Goal: Task Accomplishment & Management: Use online tool/utility

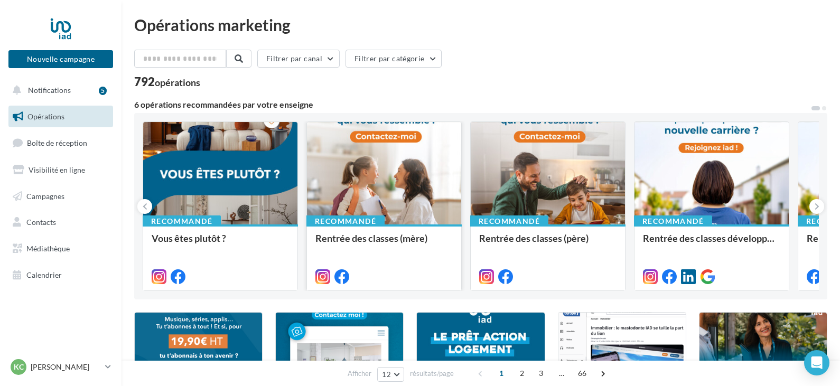
click at [385, 192] on div at bounding box center [384, 174] width 154 height 104
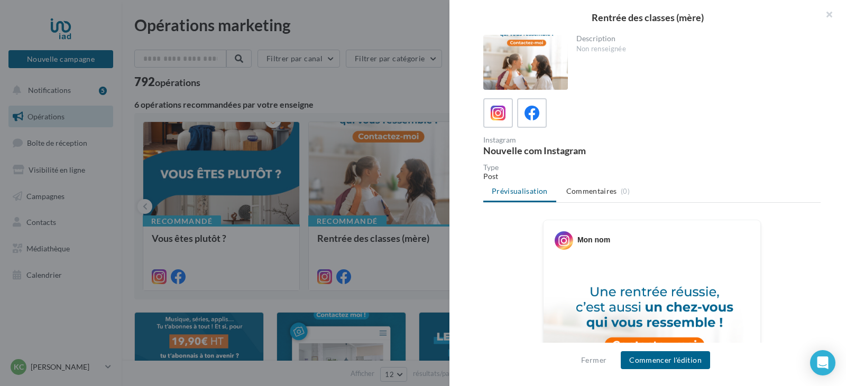
click at [835, 270] on div "Description Non renseignée Instagram Nouvelle com Instagram Type Post Prévisual…" at bounding box center [651, 194] width 405 height 318
click at [687, 366] on button "Commencer l'édition" at bounding box center [664, 360] width 89 height 18
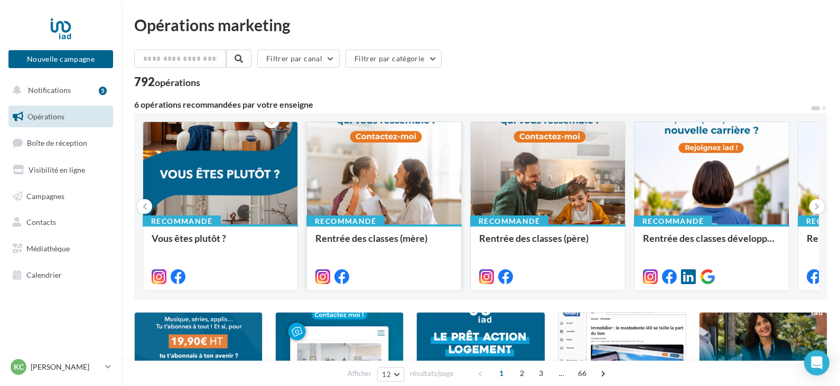
click at [364, 217] on div "Recommandé" at bounding box center [345, 222] width 78 height 12
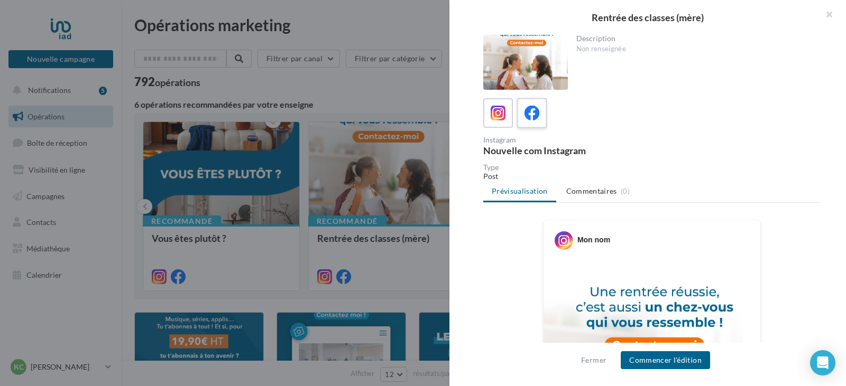
click at [527, 118] on icon at bounding box center [531, 113] width 15 height 15
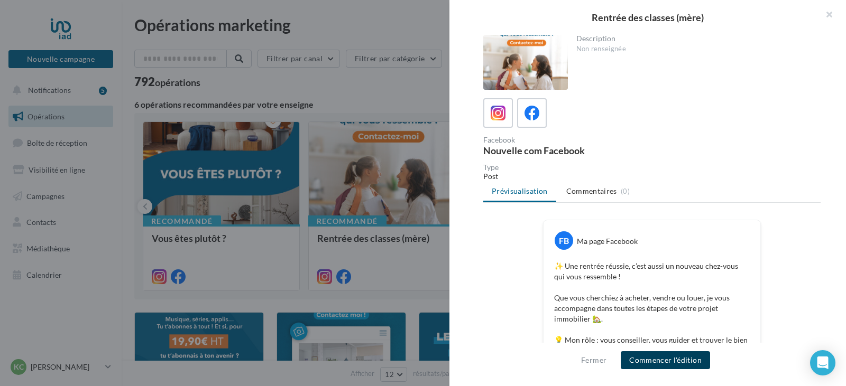
click at [656, 368] on button "Commencer l'édition" at bounding box center [664, 360] width 89 height 18
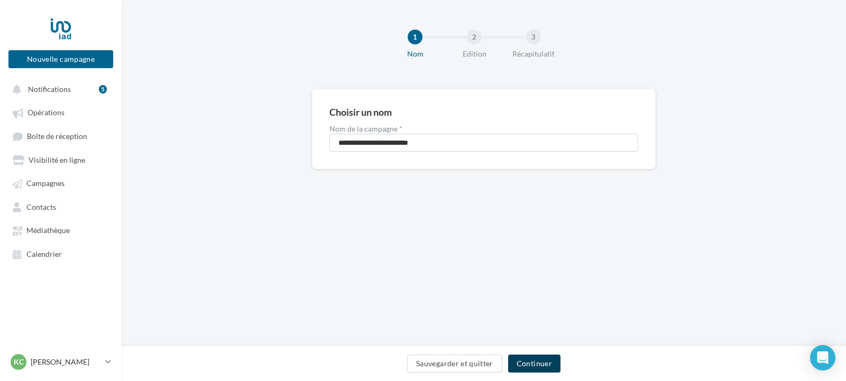
click at [551, 367] on button "Continuer" at bounding box center [534, 364] width 52 height 18
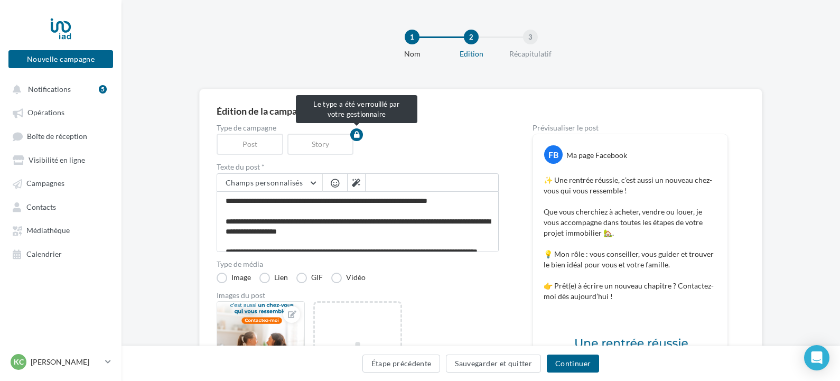
click at [328, 146] on div "Story" at bounding box center [322, 144] width 71 height 21
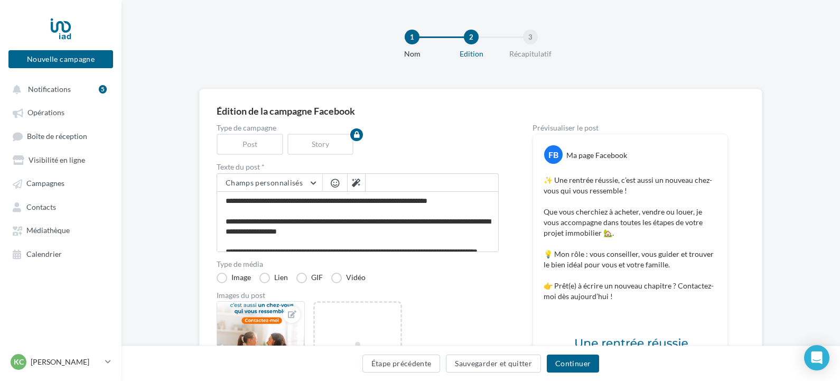
scroll to position [282, 0]
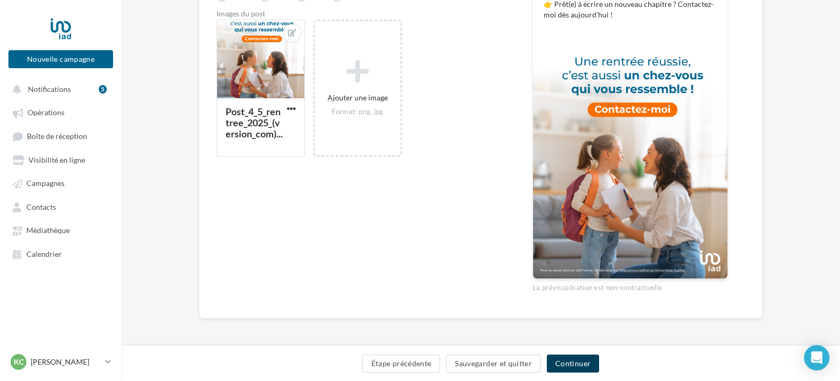
click at [567, 368] on button "Continuer" at bounding box center [573, 364] width 52 height 18
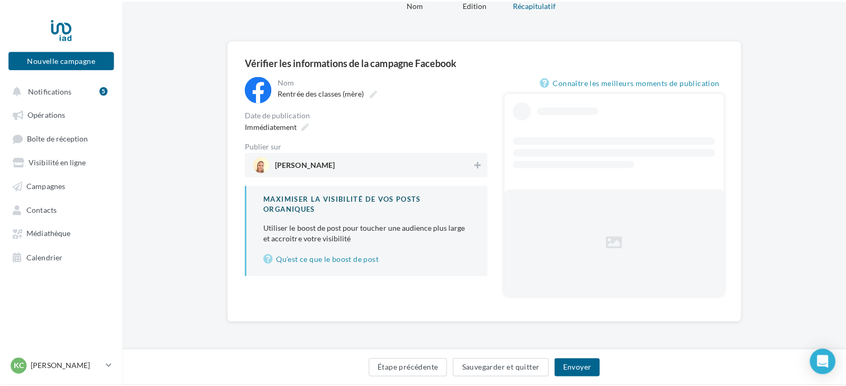
scroll to position [21, 0]
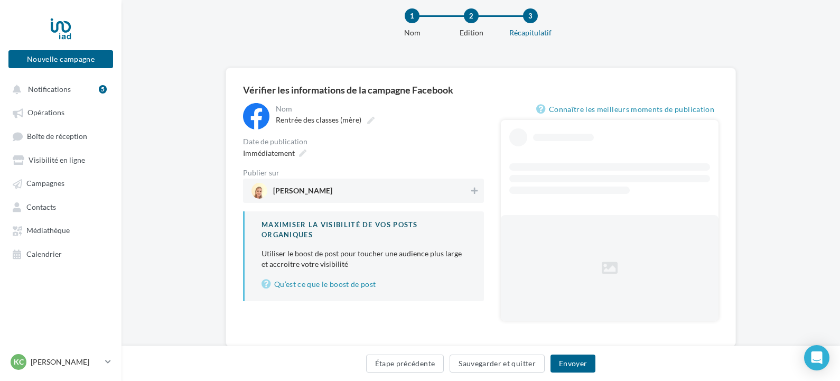
click at [385, 160] on div "Immédiatement" at bounding box center [363, 152] width 241 height 15
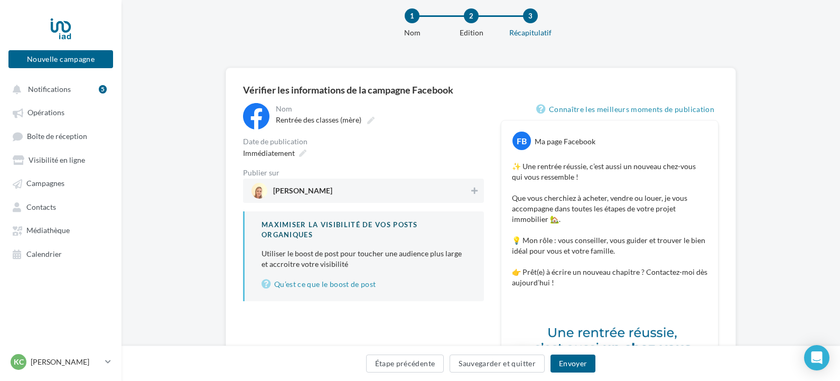
click at [377, 194] on span "Karine Colin" at bounding box center [361, 191] width 218 height 16
click at [566, 361] on button "Envoyer" at bounding box center [573, 364] width 45 height 18
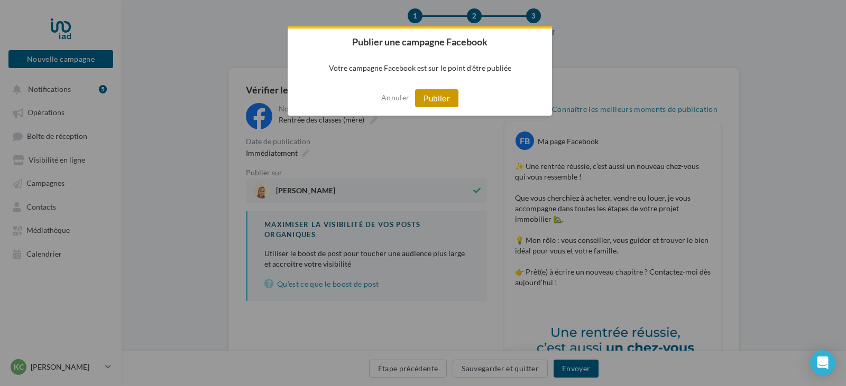
click at [439, 104] on button "Publier" at bounding box center [436, 98] width 43 height 18
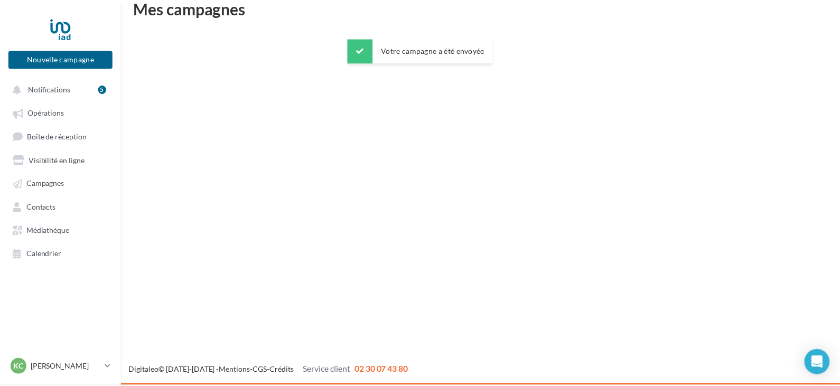
scroll to position [17, 0]
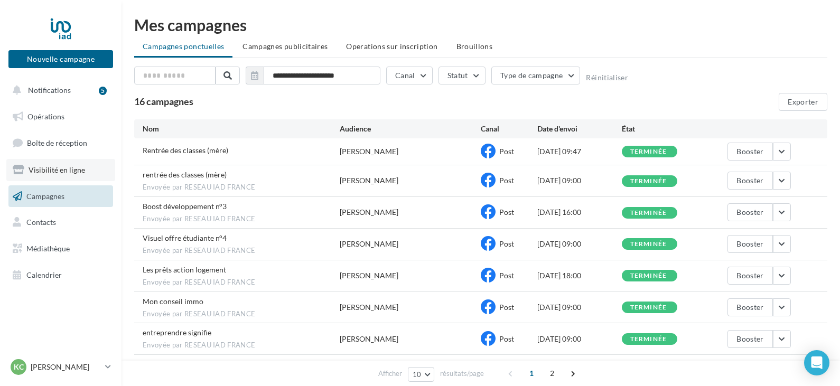
click at [32, 170] on span "Visibilité en ligne" at bounding box center [57, 169] width 57 height 9
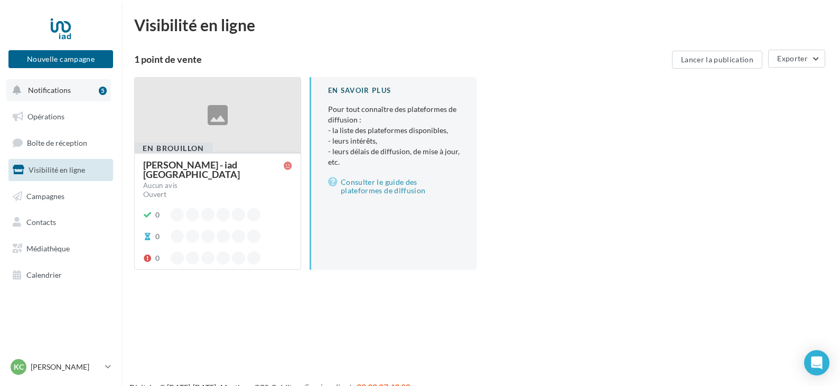
click at [61, 86] on span "Notifications" at bounding box center [49, 90] width 43 height 9
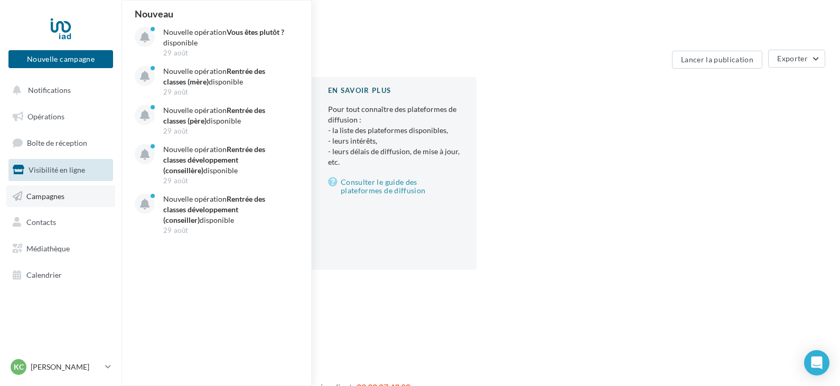
click at [42, 189] on link "Campagnes" at bounding box center [60, 196] width 109 height 22
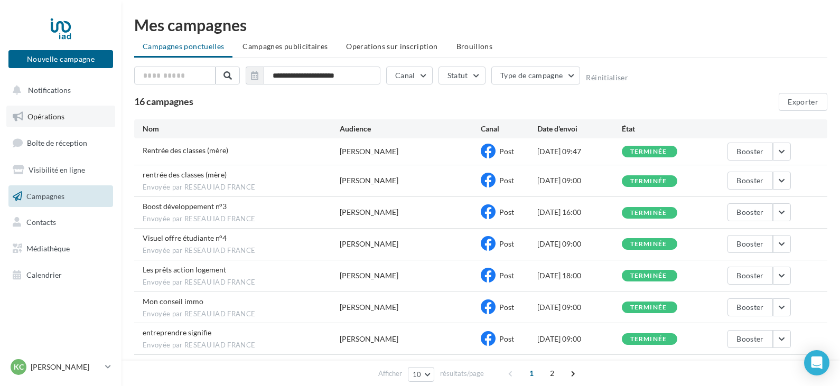
click at [63, 107] on link "Opérations" at bounding box center [60, 117] width 109 height 22
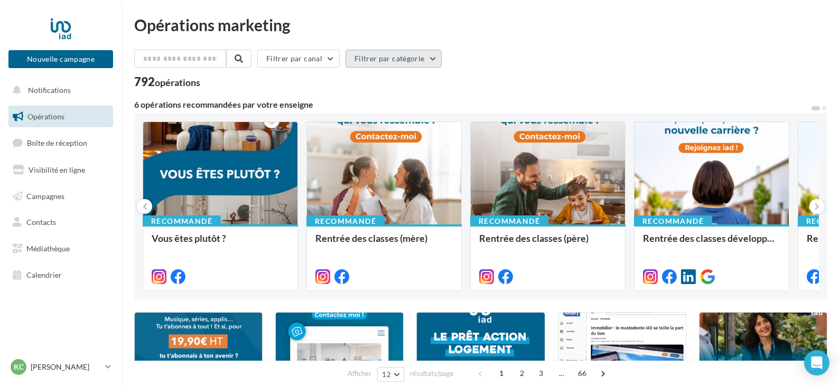
click at [384, 67] on button "Filtrer par catégorie" at bounding box center [394, 59] width 96 height 18
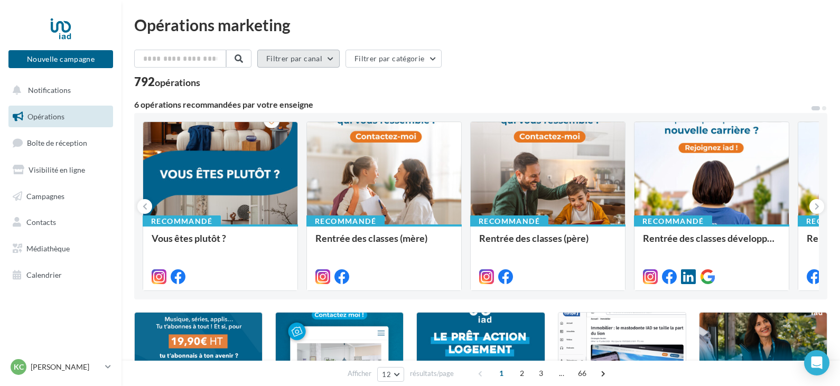
click at [330, 51] on button "Filtrer par canal" at bounding box center [298, 59] width 82 height 18
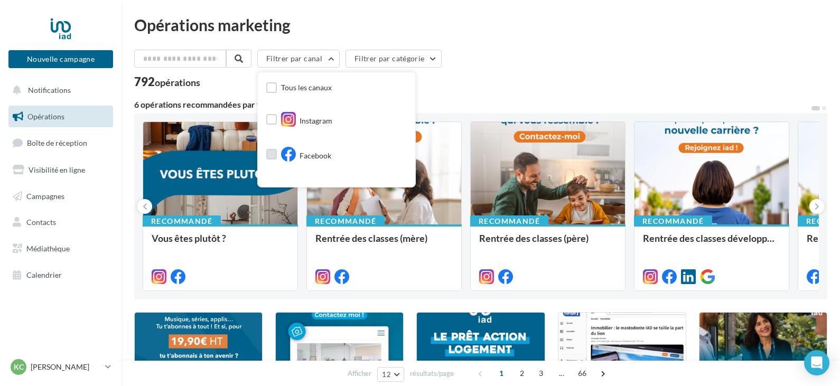
click at [276, 155] on label at bounding box center [271, 154] width 11 height 11
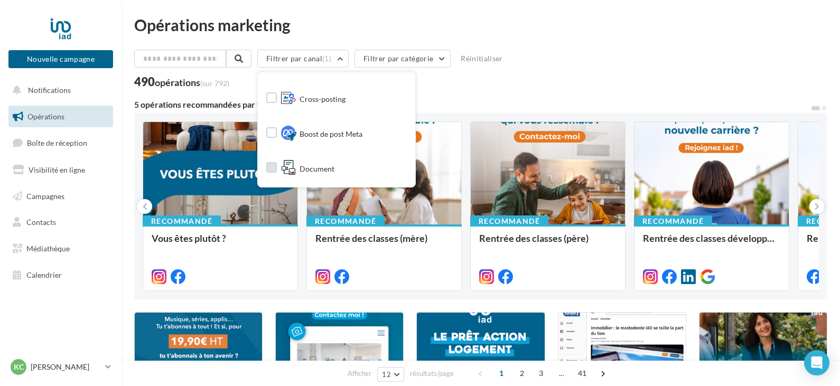
click at [277, 164] on label at bounding box center [271, 167] width 11 height 11
click at [500, 88] on div "497 opérations (sur 792)" at bounding box center [480, 83] width 693 height 14
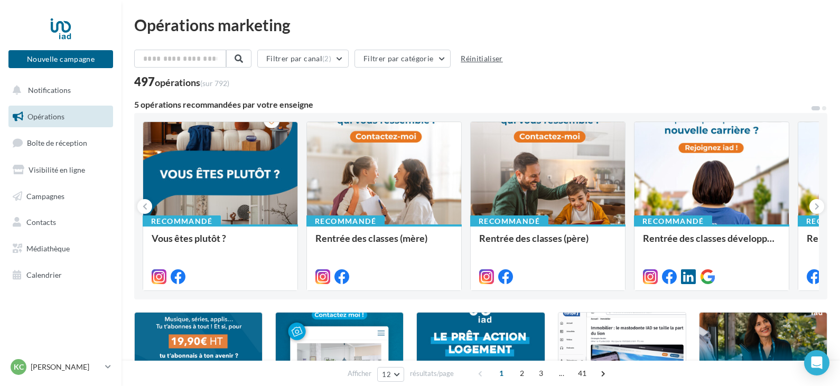
click at [488, 57] on button "Réinitialiser" at bounding box center [482, 58] width 51 height 13
click at [329, 57] on button "Filtrer par canal" at bounding box center [298, 59] width 82 height 18
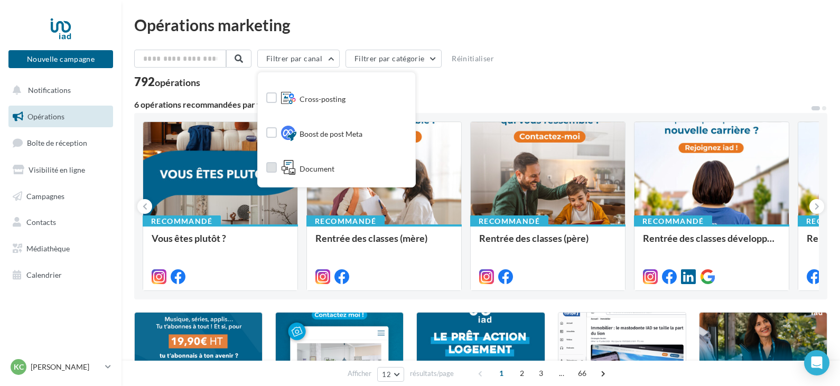
click at [277, 169] on label at bounding box center [271, 167] width 11 height 11
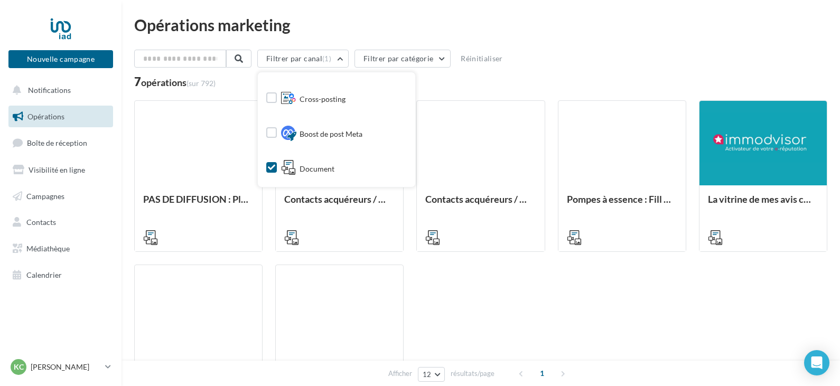
click at [522, 31] on div "Opérations marketing" at bounding box center [480, 25] width 693 height 16
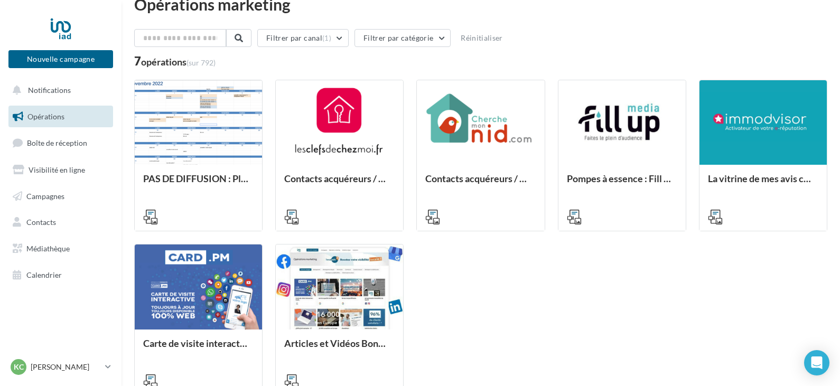
scroll to position [0, 0]
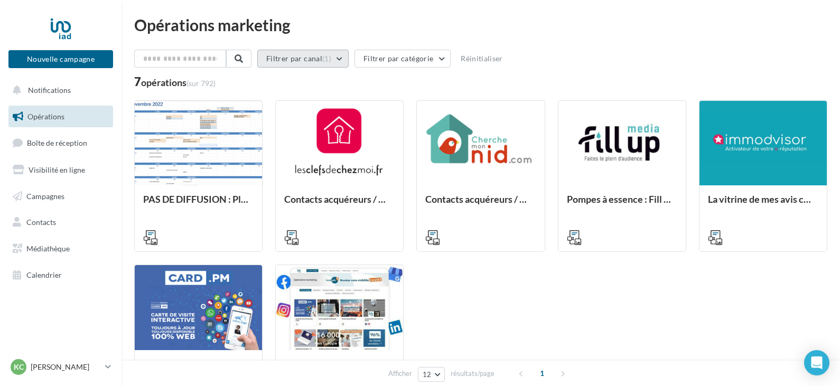
click at [330, 61] on span "(1)" at bounding box center [326, 58] width 9 height 8
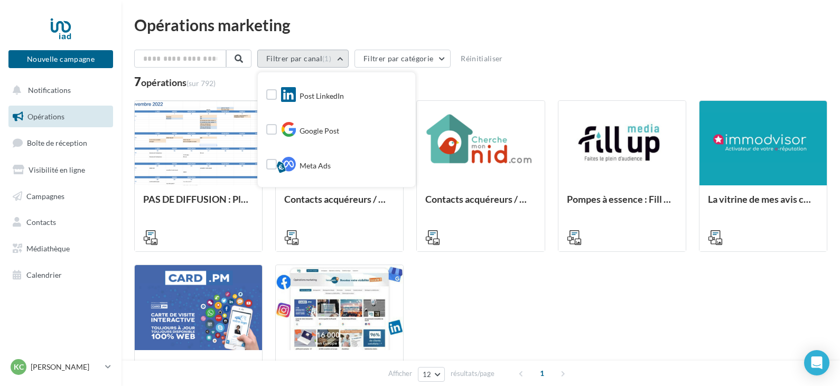
scroll to position [106, 0]
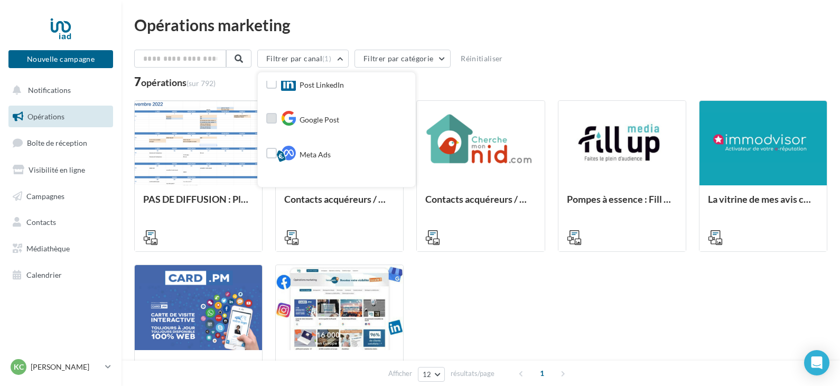
click at [277, 114] on label at bounding box center [271, 118] width 11 height 11
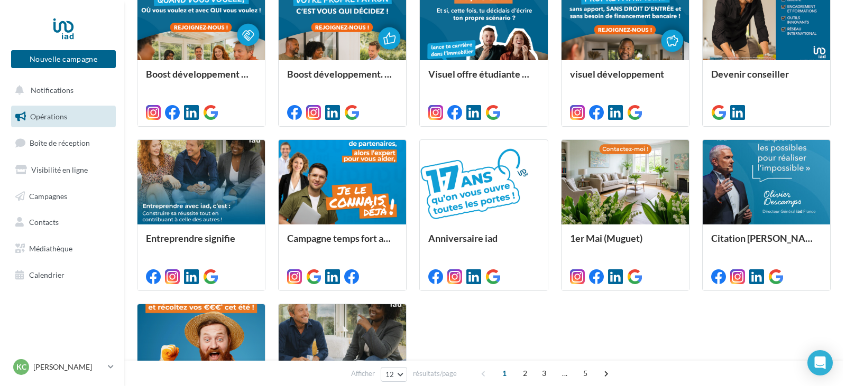
scroll to position [0, 0]
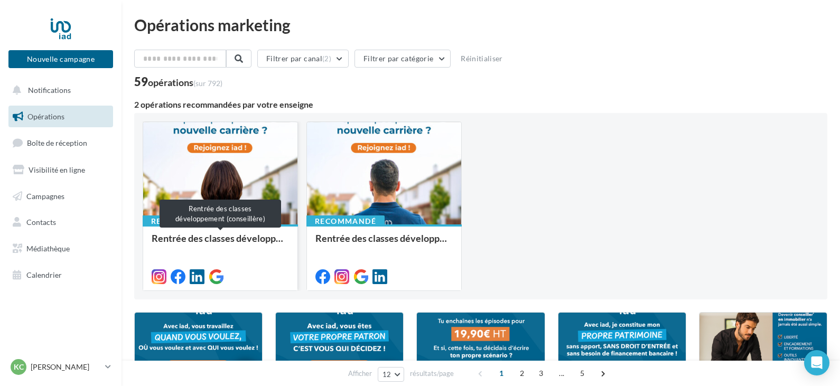
click at [205, 242] on div "Rentrée des classes développement (conseillère)" at bounding box center [220, 243] width 137 height 21
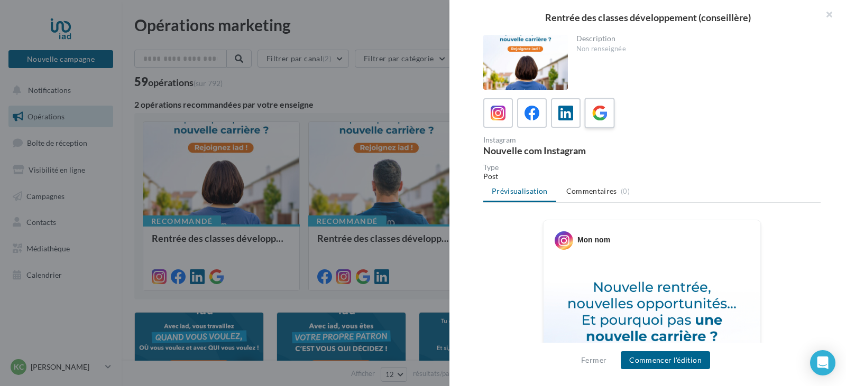
click at [608, 106] on div at bounding box center [600, 114] width 20 height 20
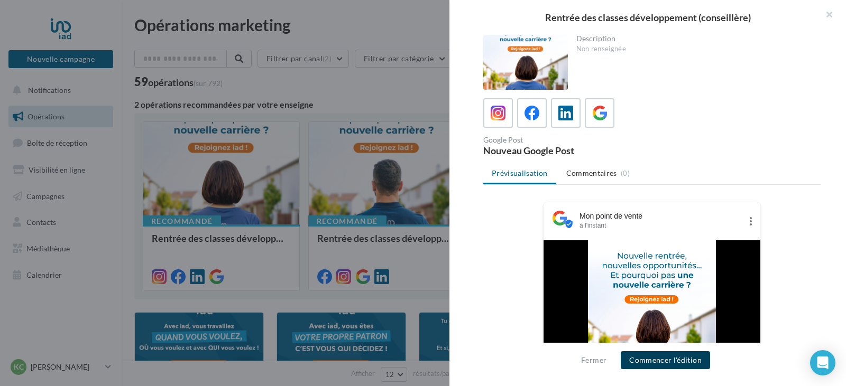
click at [676, 360] on button "Commencer l'édition" at bounding box center [664, 360] width 89 height 18
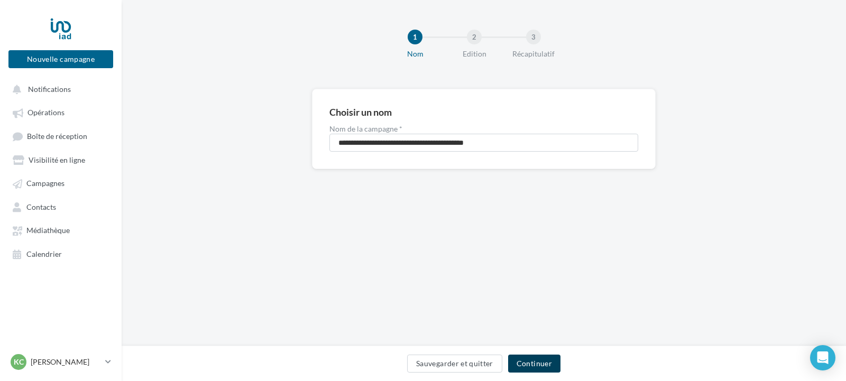
click at [551, 365] on button "Continuer" at bounding box center [534, 364] width 52 height 18
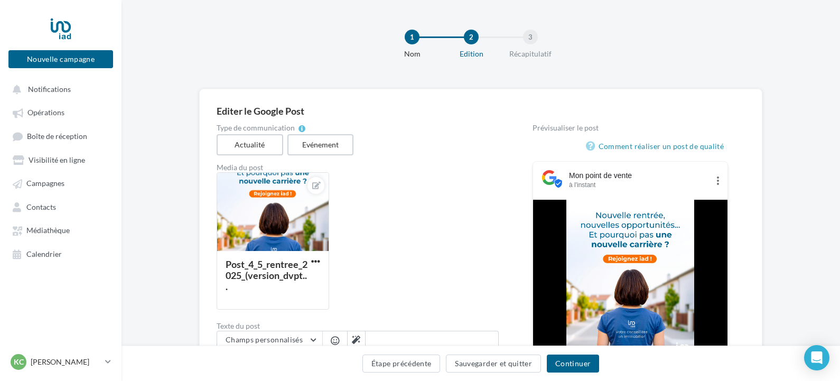
scroll to position [267, 0]
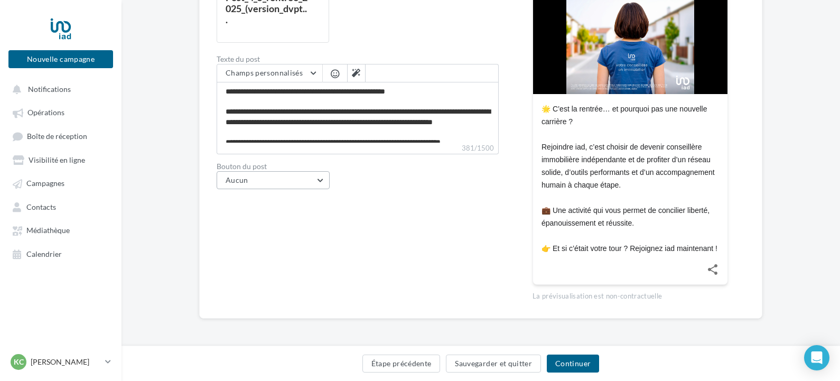
click at [302, 180] on button "Aucun" at bounding box center [273, 180] width 113 height 18
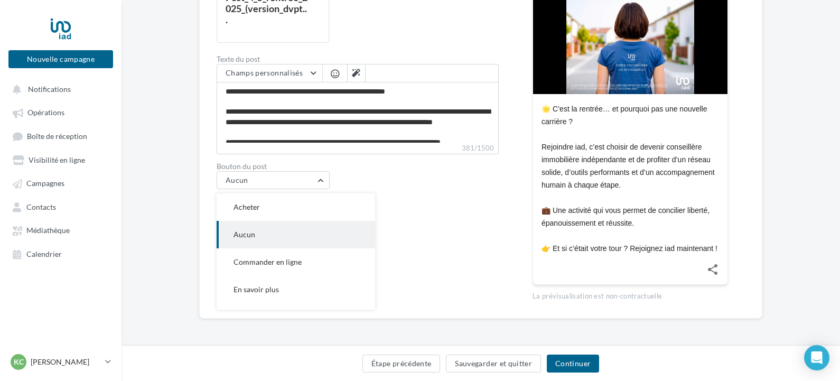
click at [255, 229] on button "Aucun" at bounding box center [296, 234] width 159 height 27
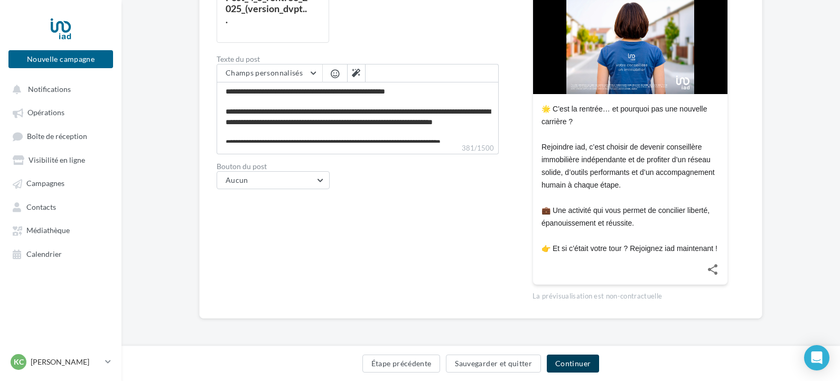
click at [584, 365] on button "Continuer" at bounding box center [573, 364] width 52 height 18
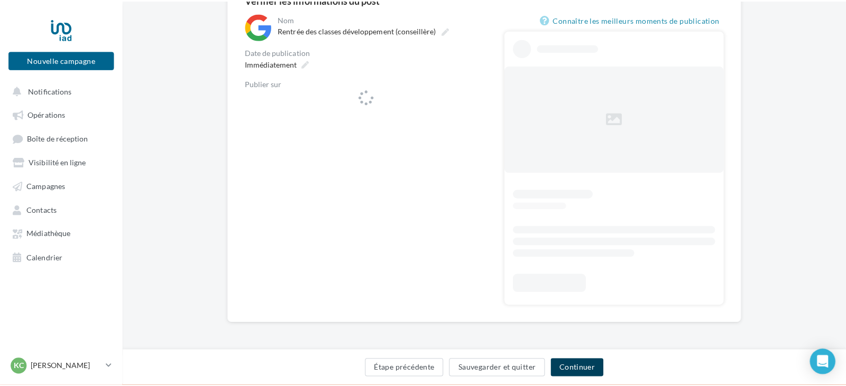
scroll to position [112, 0]
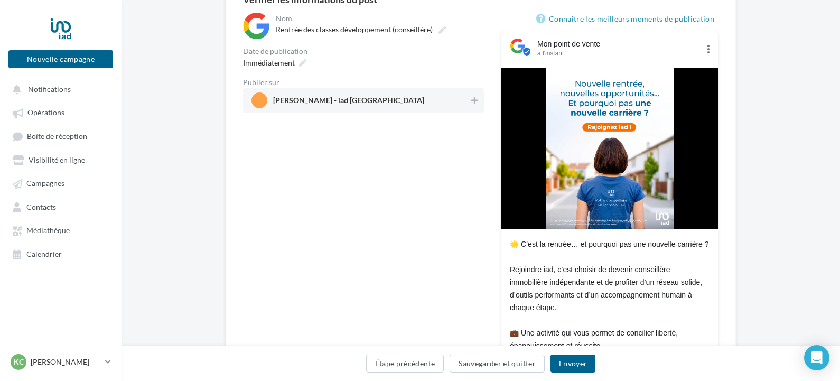
click at [352, 96] on span "[PERSON_NAME] - iad [GEOGRAPHIC_DATA]" at bounding box center [361, 100] width 218 height 16
click at [576, 366] on button "Envoyer" at bounding box center [573, 364] width 45 height 18
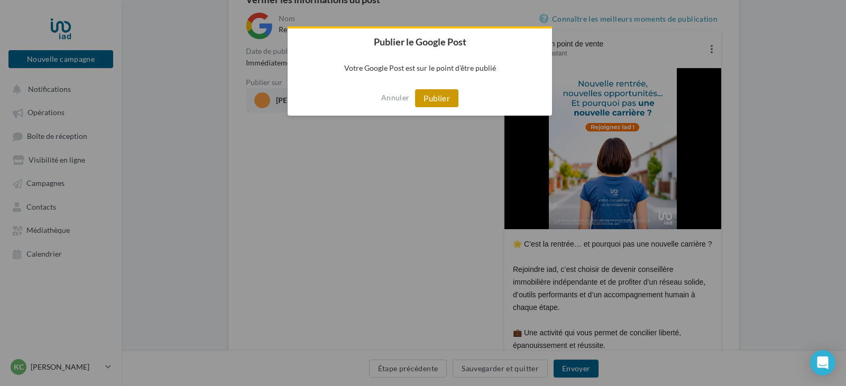
click at [432, 105] on button "Publier" at bounding box center [436, 98] width 43 height 18
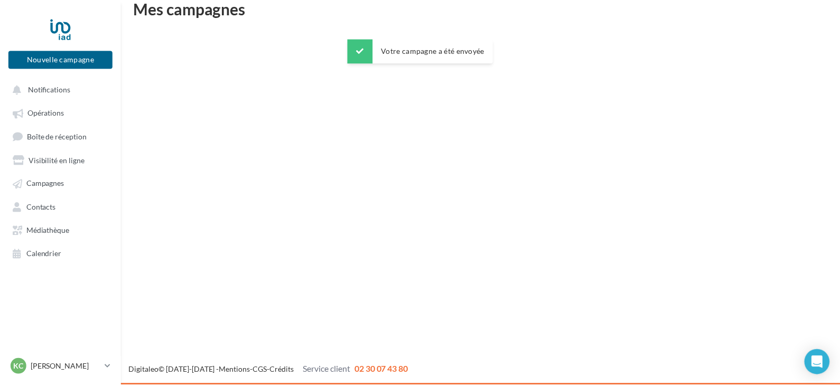
scroll to position [17, 0]
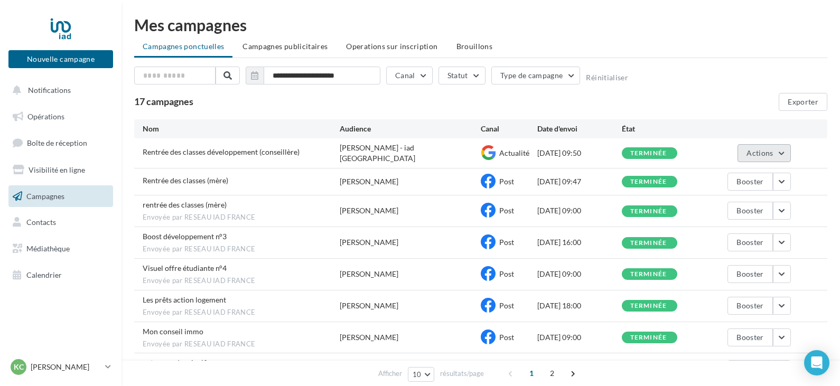
click at [761, 156] on button "Actions" at bounding box center [764, 153] width 53 height 18
click at [750, 167] on button "Voir les résultats" at bounding box center [738, 177] width 106 height 27
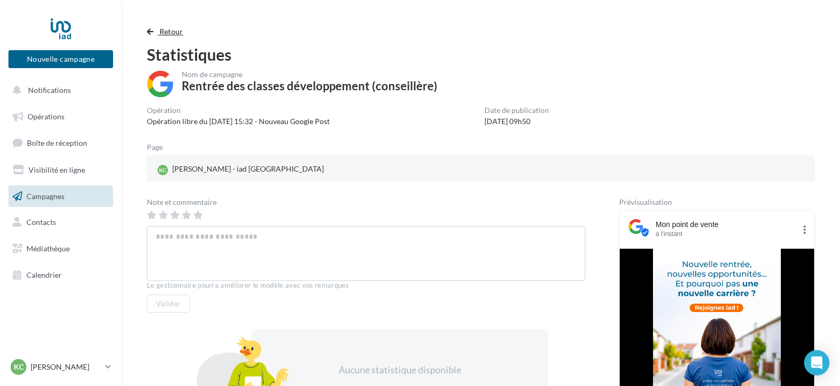
click at [152, 26] on button "Retour" at bounding box center [167, 31] width 41 height 13
